Goal: Task Accomplishment & Management: Use online tool/utility

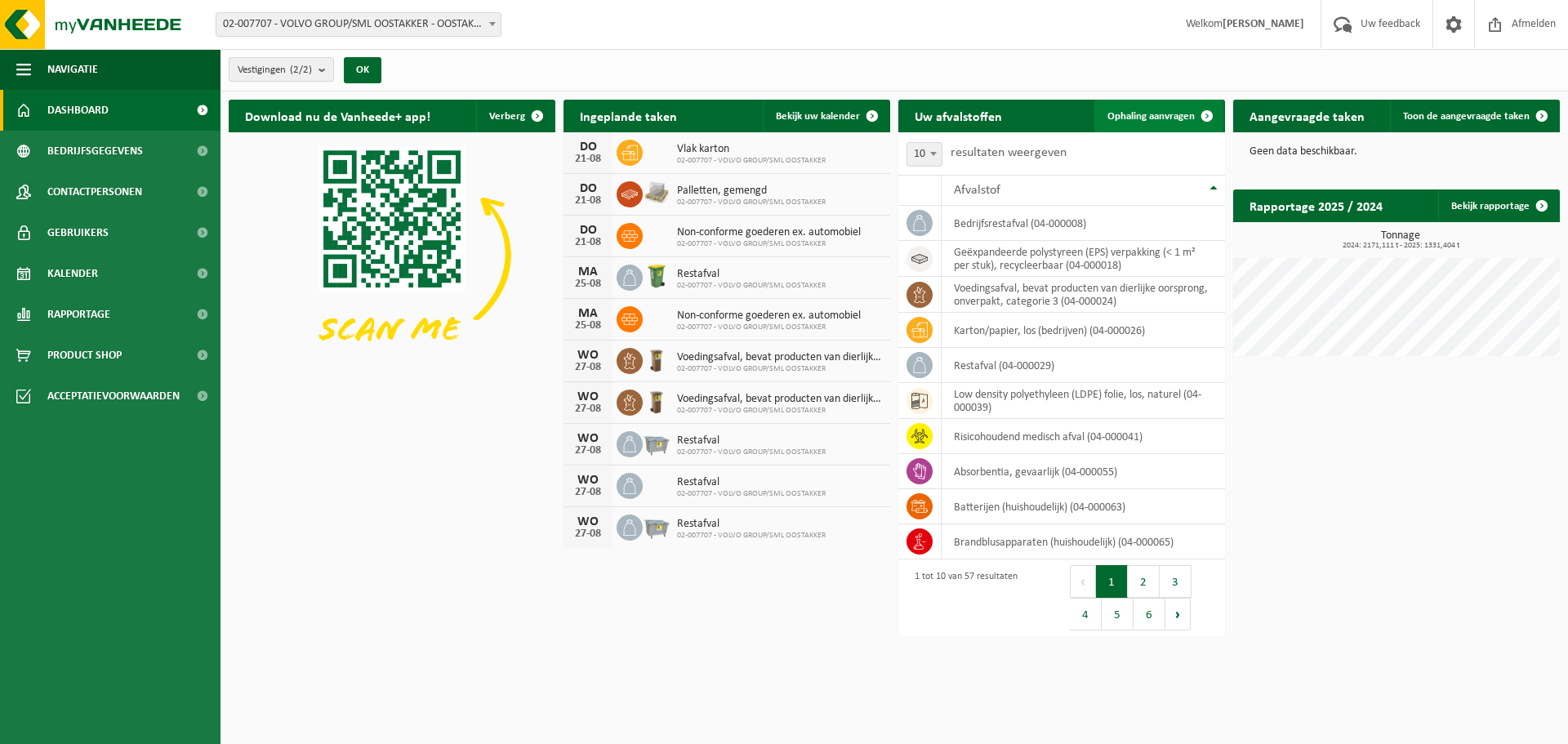
click at [1134, 117] on span "Ophaling aanvragen" at bounding box center [1151, 116] width 87 height 11
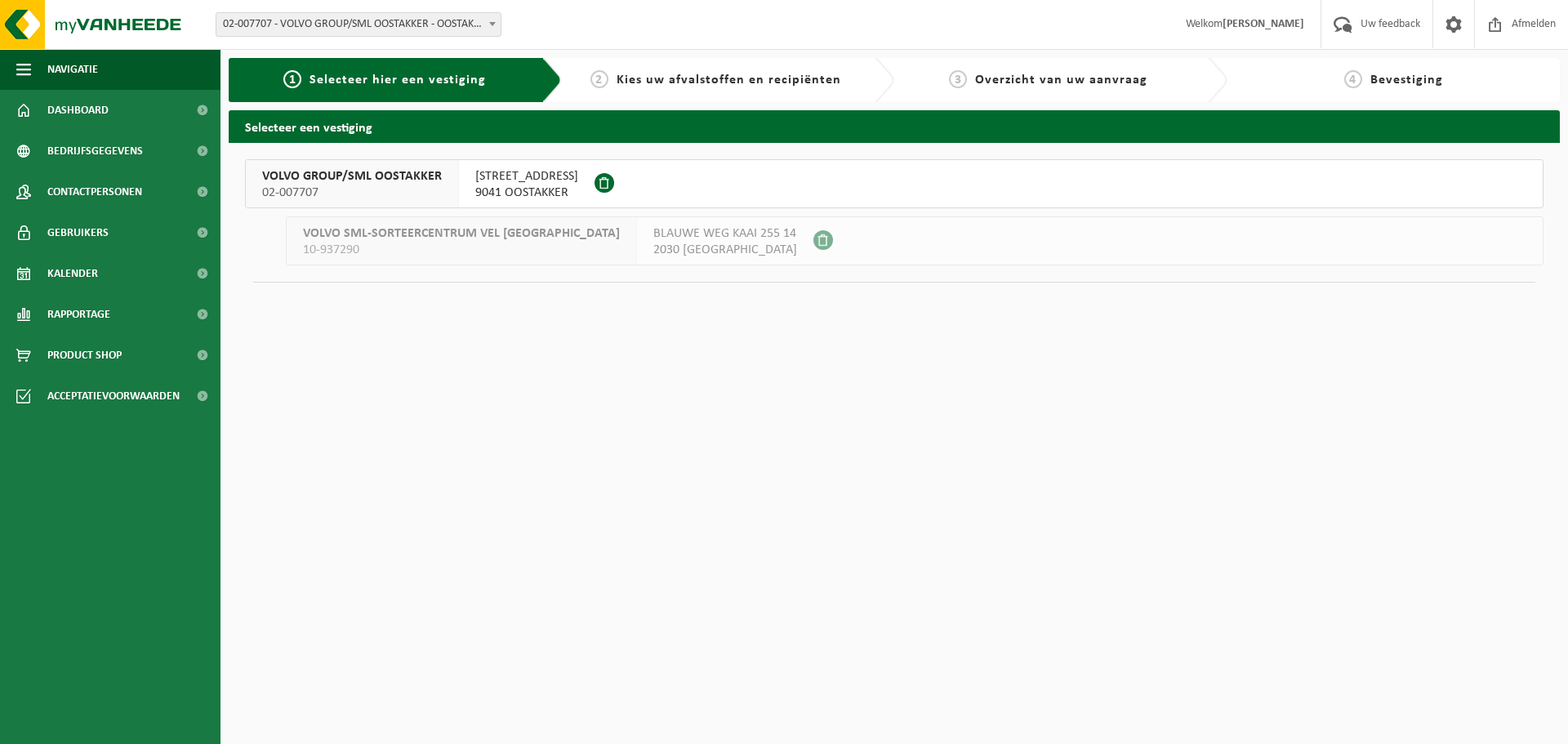
click at [479, 172] on span "SMALLEHEERWEG 29" at bounding box center [527, 177] width 103 height 17
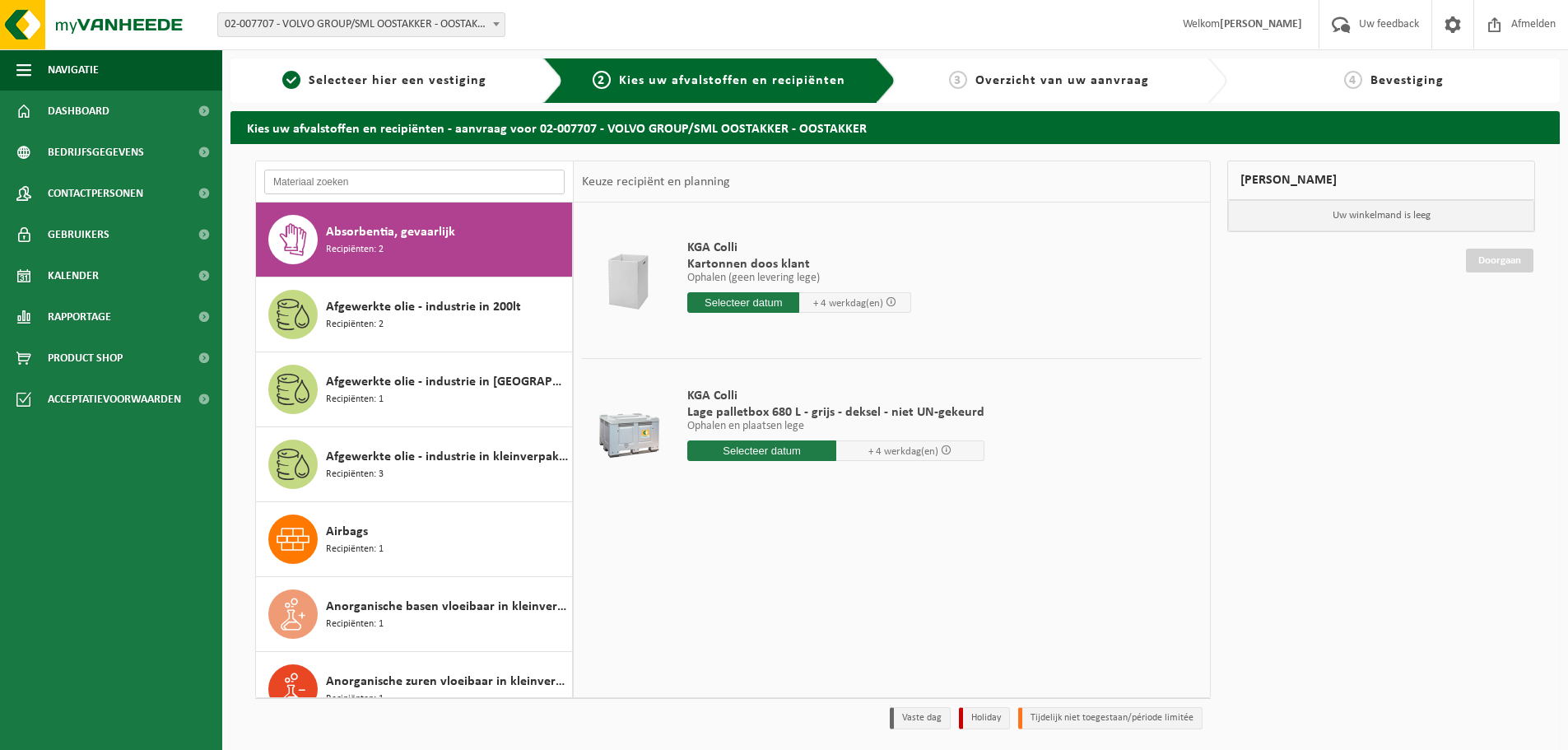
click at [417, 187] on input "text" at bounding box center [415, 181] width 301 height 24
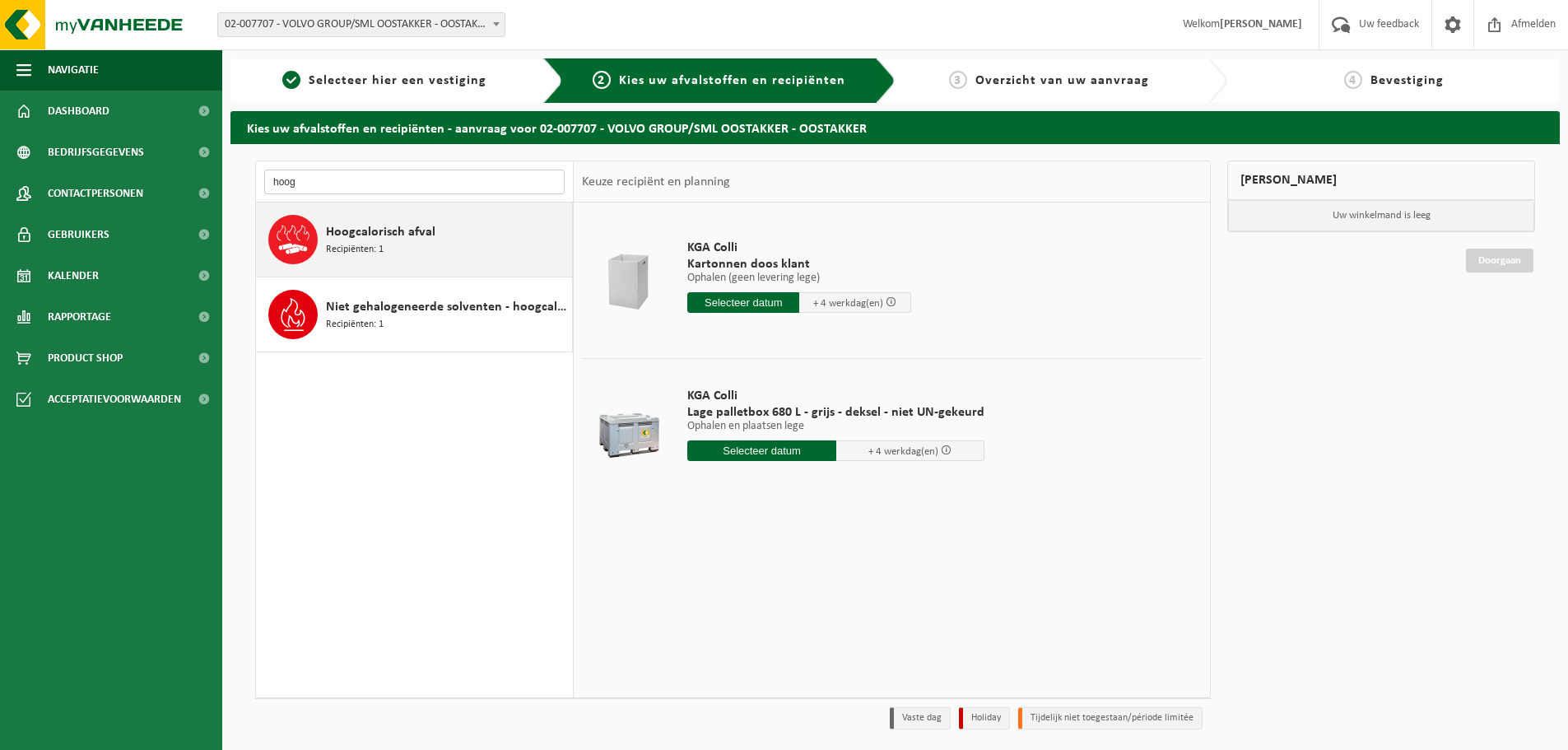
type input "hoog"
click at [407, 225] on span "Hoogcalorisch afval" at bounding box center [380, 233] width 109 height 20
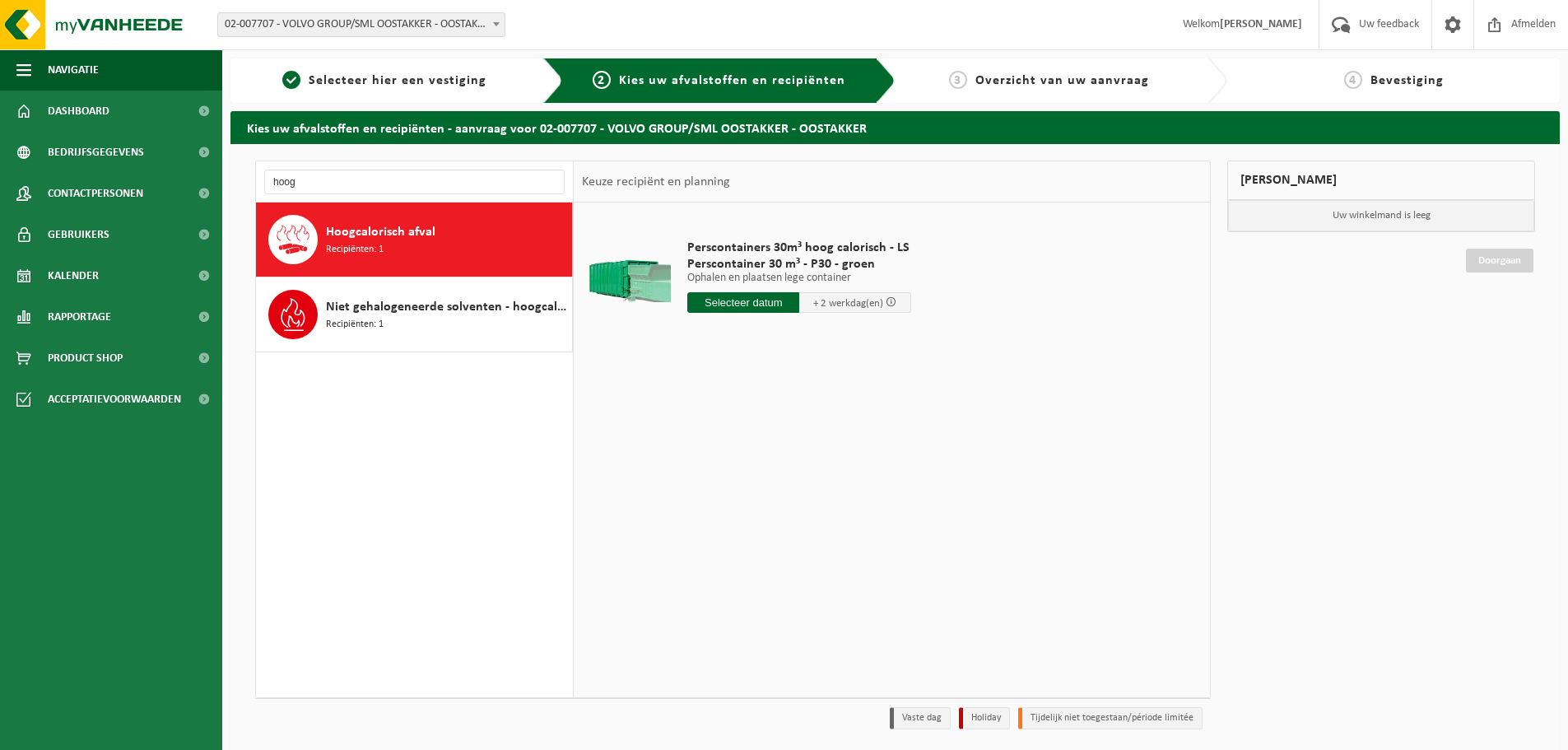
click at [718, 306] on input "text" at bounding box center [742, 302] width 112 height 21
click at [702, 501] on div "25" at bounding box center [702, 501] width 29 height 26
type input "Van [DATE]"
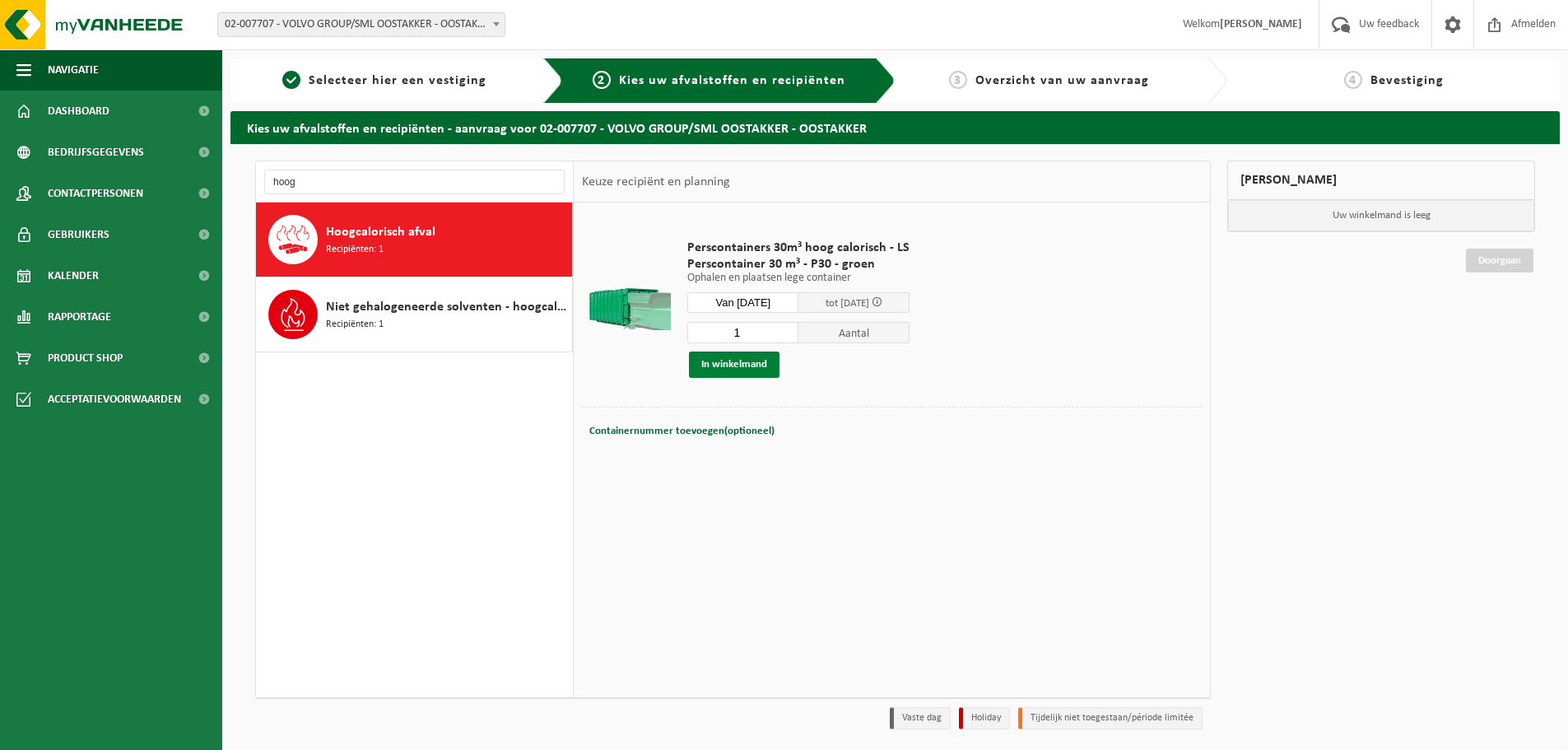
click at [746, 368] on button "In winkelmand" at bounding box center [734, 365] width 91 height 26
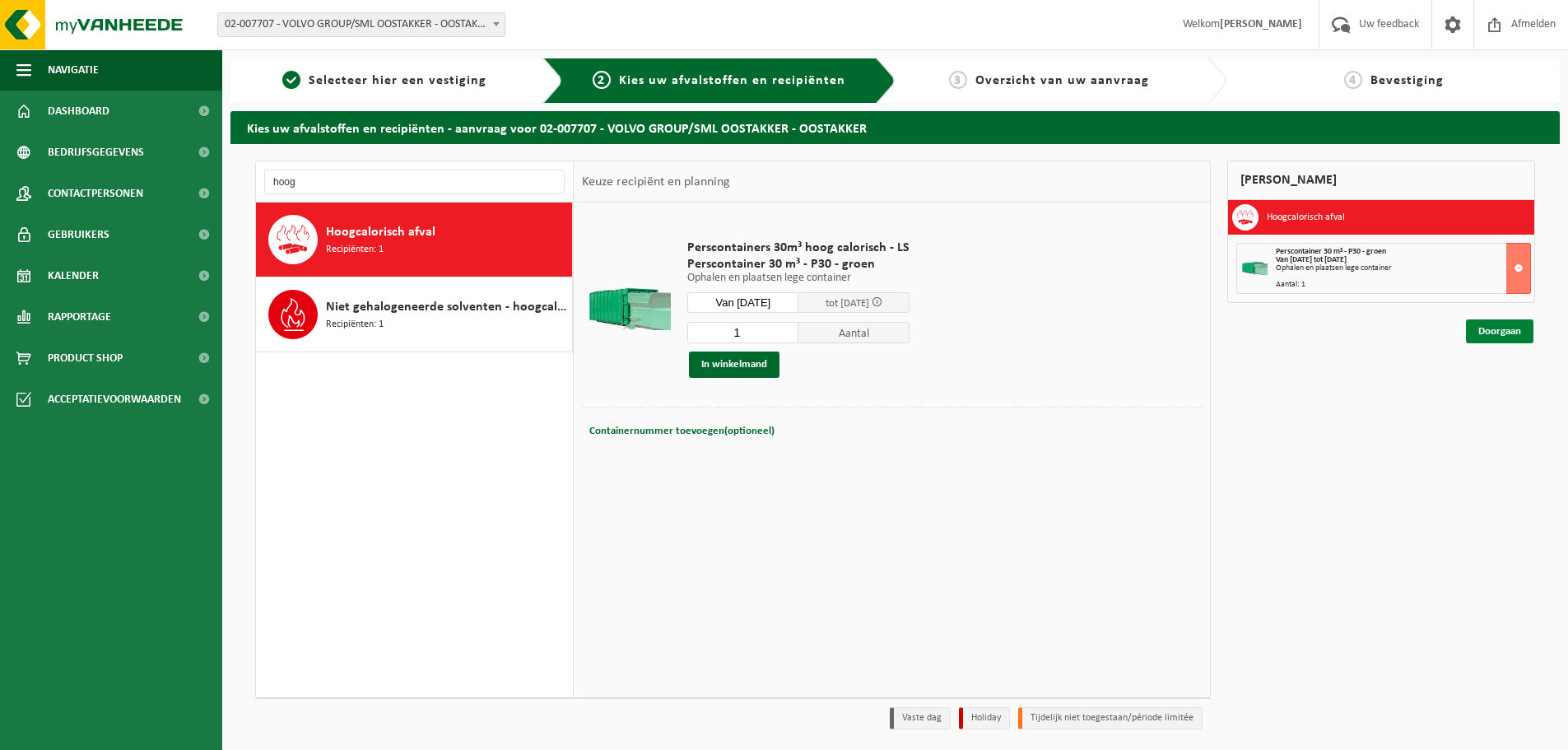
click at [1507, 331] on link "Doorgaan" at bounding box center [1500, 331] width 67 height 24
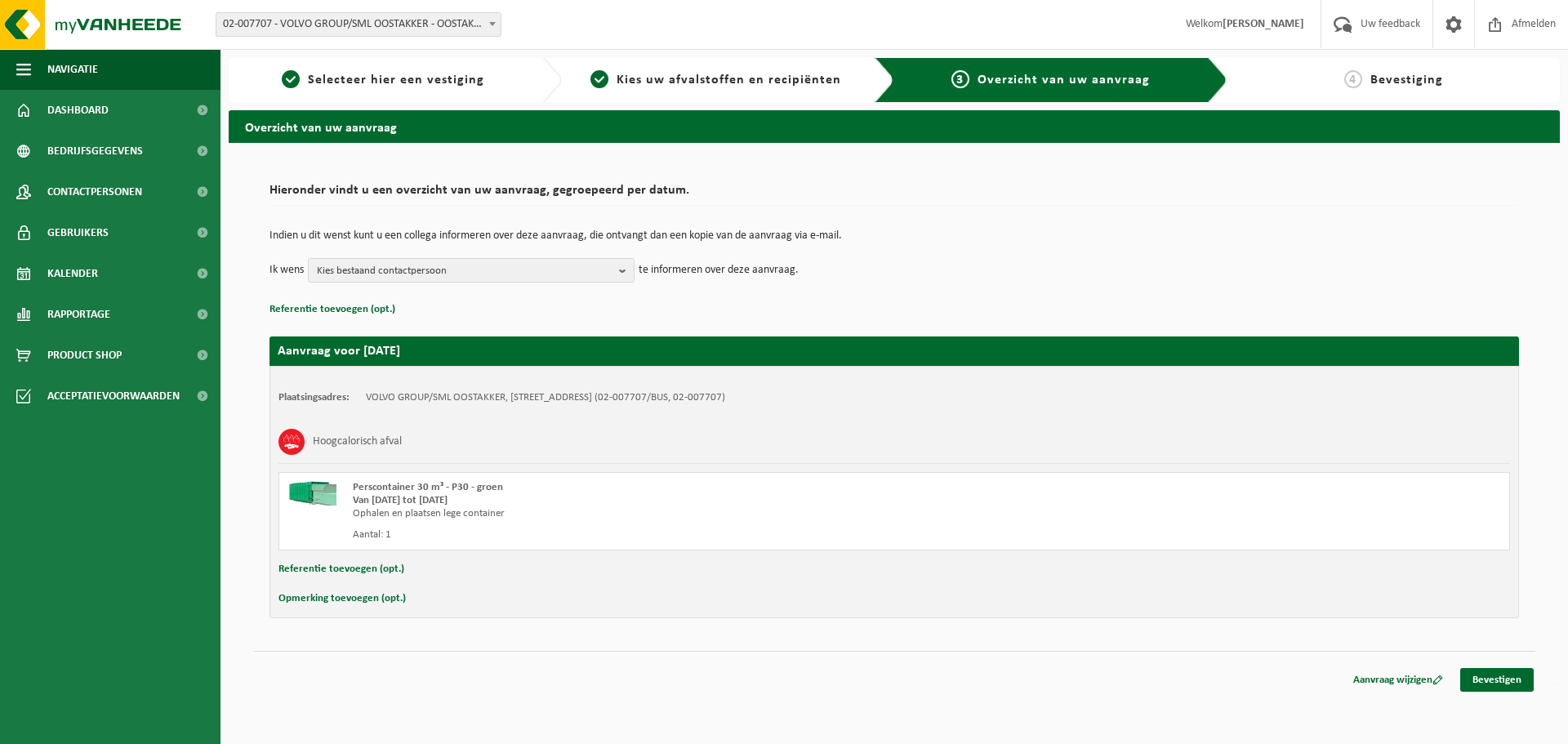
click at [341, 606] on button "Opmerking toevoegen (opt.)" at bounding box center [342, 598] width 127 height 21
click at [379, 603] on input "text" at bounding box center [926, 600] width 1135 height 24
type input "Container is volledig gevuld met karton, zoals besproken wegens de problemen me…"
click at [629, 277] on b "button" at bounding box center [627, 270] width 15 height 22
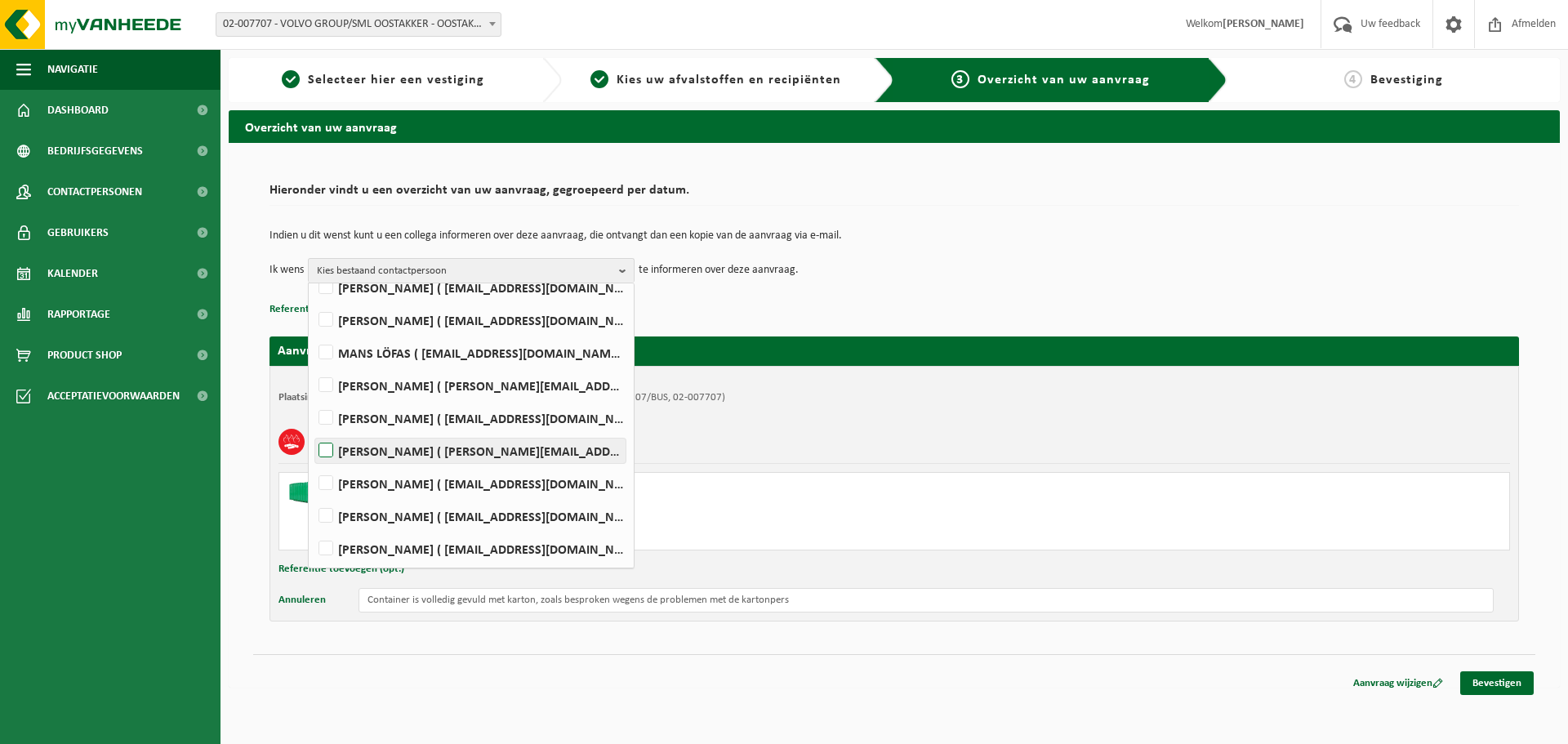
scroll to position [336, 0]
click at [419, 423] on label "Wout Muylaert ( wout.muylaert@volvo.com )" at bounding box center [470, 417] width 310 height 24
click at [312, 397] on input "Wout Muylaert ( wout.muylaert@volvo.com )" at bounding box center [312, 396] width 1 height 1
checkbox input "true"
click at [1487, 684] on link "Bevestigen" at bounding box center [1497, 683] width 73 height 23
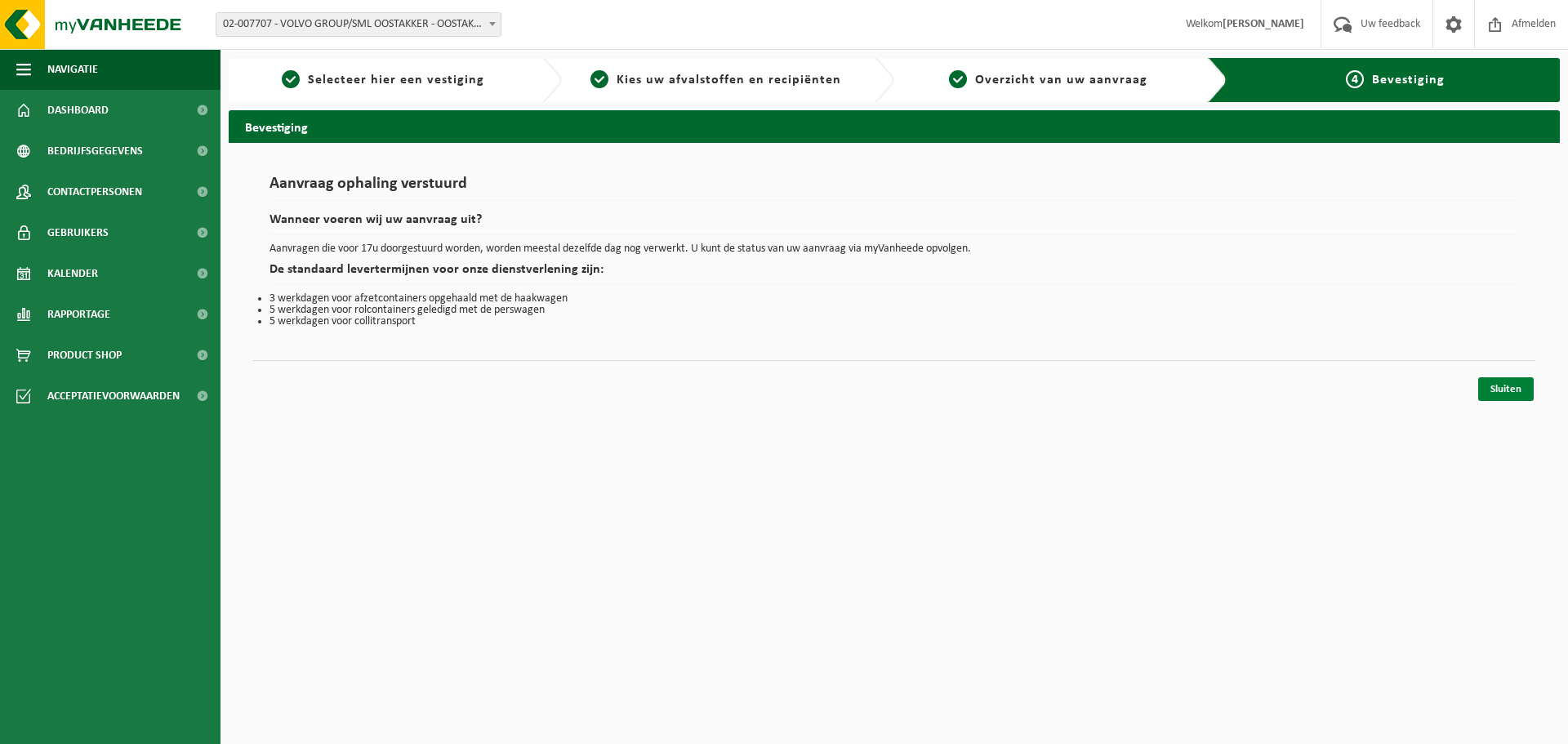
click at [1486, 390] on link "Sluiten" at bounding box center [1506, 389] width 56 height 23
